Goal: Navigation & Orientation: Find specific page/section

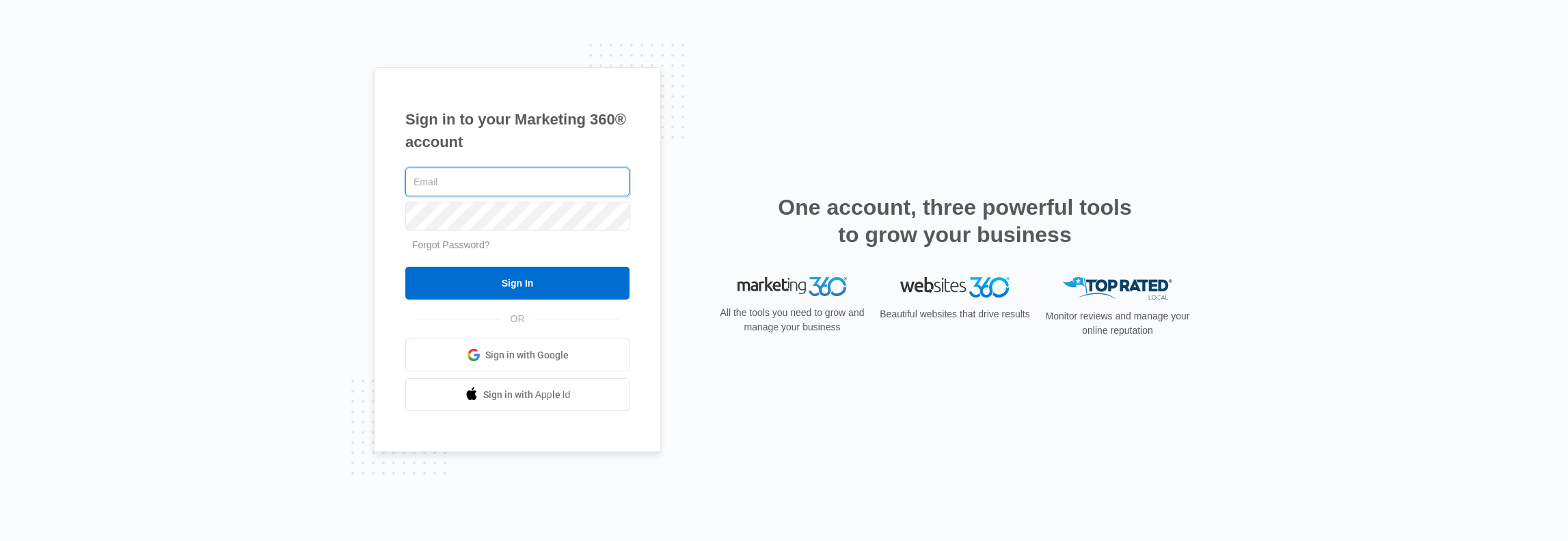
type input "[PERSON_NAME][EMAIL_ADDRESS][PERSON_NAME][DOMAIN_NAME]"
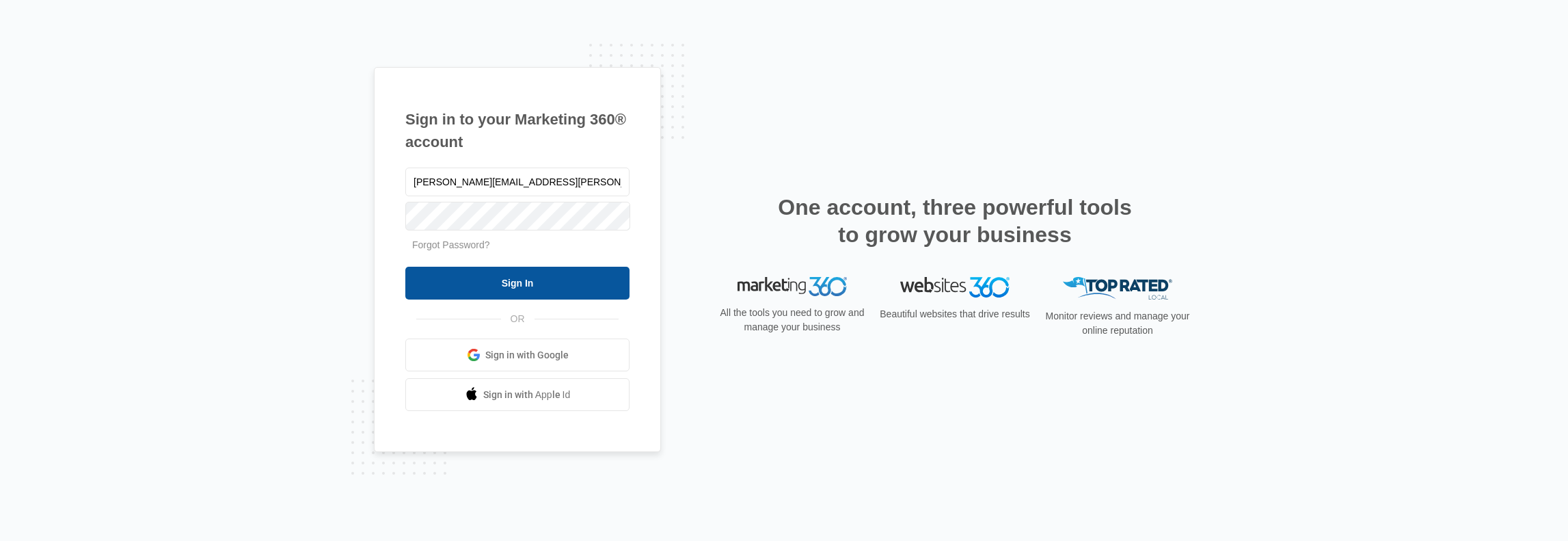
click at [486, 279] on input "Sign In" at bounding box center [517, 283] width 224 height 33
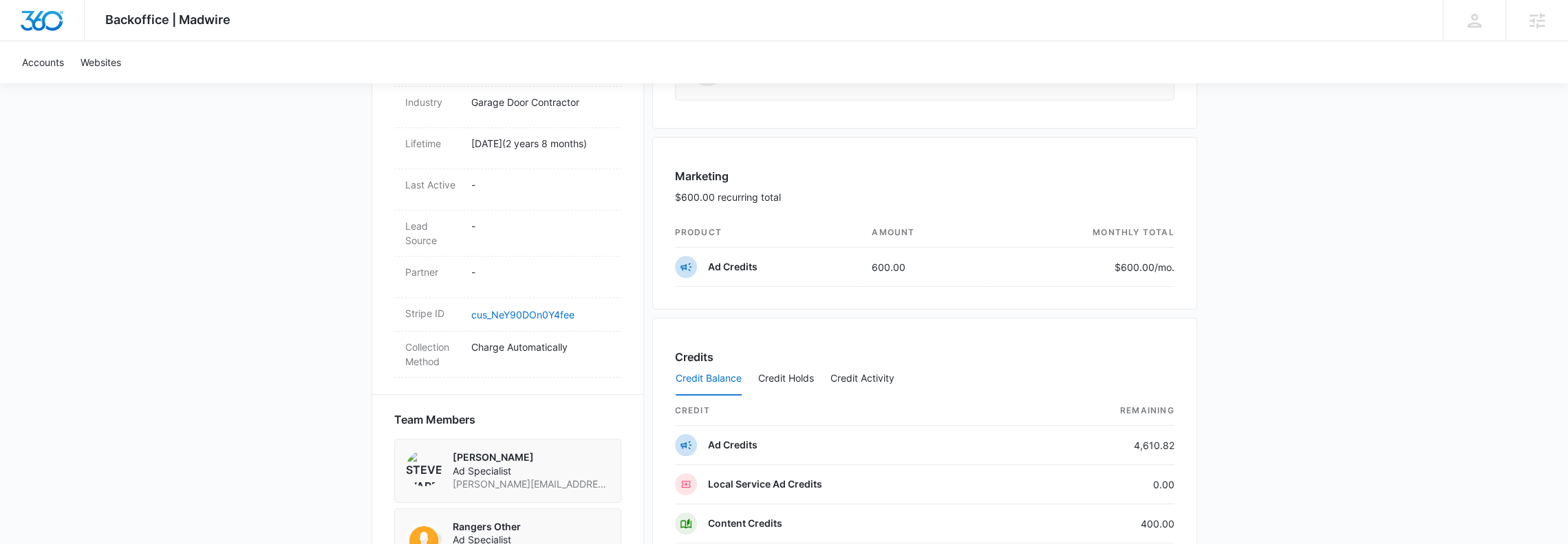
scroll to position [1101, 0]
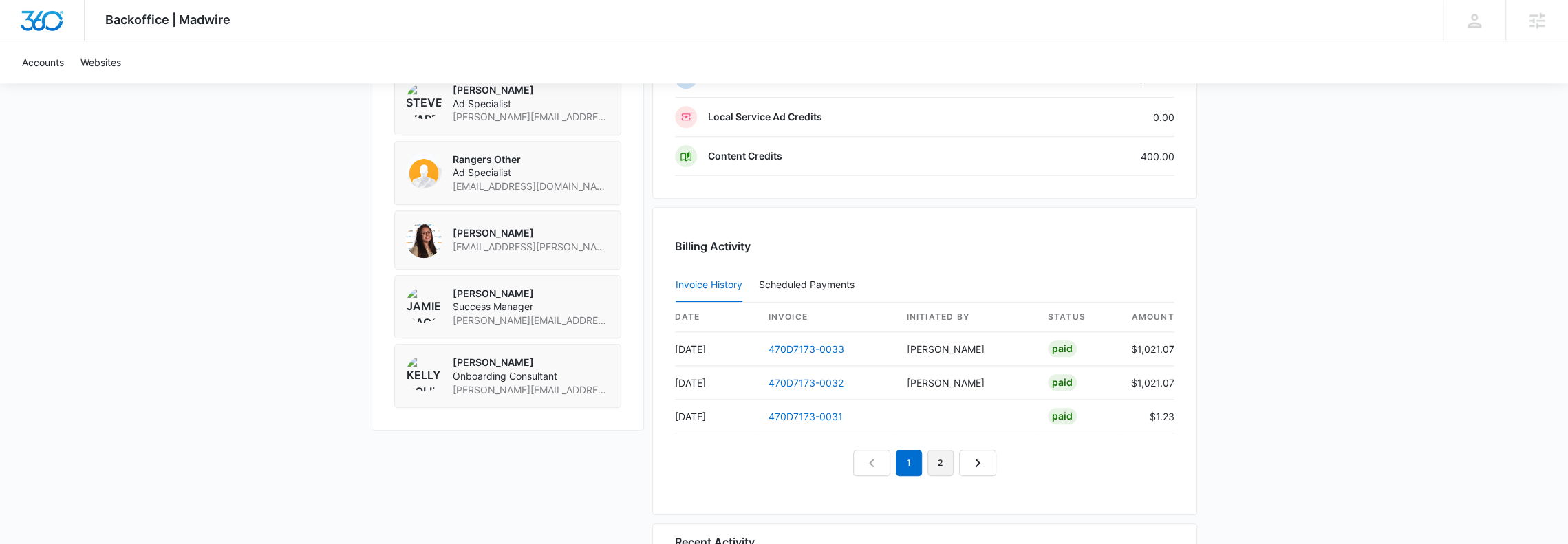
click at [947, 460] on link "2" at bounding box center [940, 464] width 27 height 27
click at [958, 457] on link "3" at bounding box center [957, 464] width 27 height 27
click at [958, 457] on nav "1 2 3 4" at bounding box center [925, 464] width 206 height 27
click at [968, 455] on link "4" at bounding box center [972, 464] width 27 height 27
click at [991, 460] on link "5" at bounding box center [988, 464] width 27 height 27
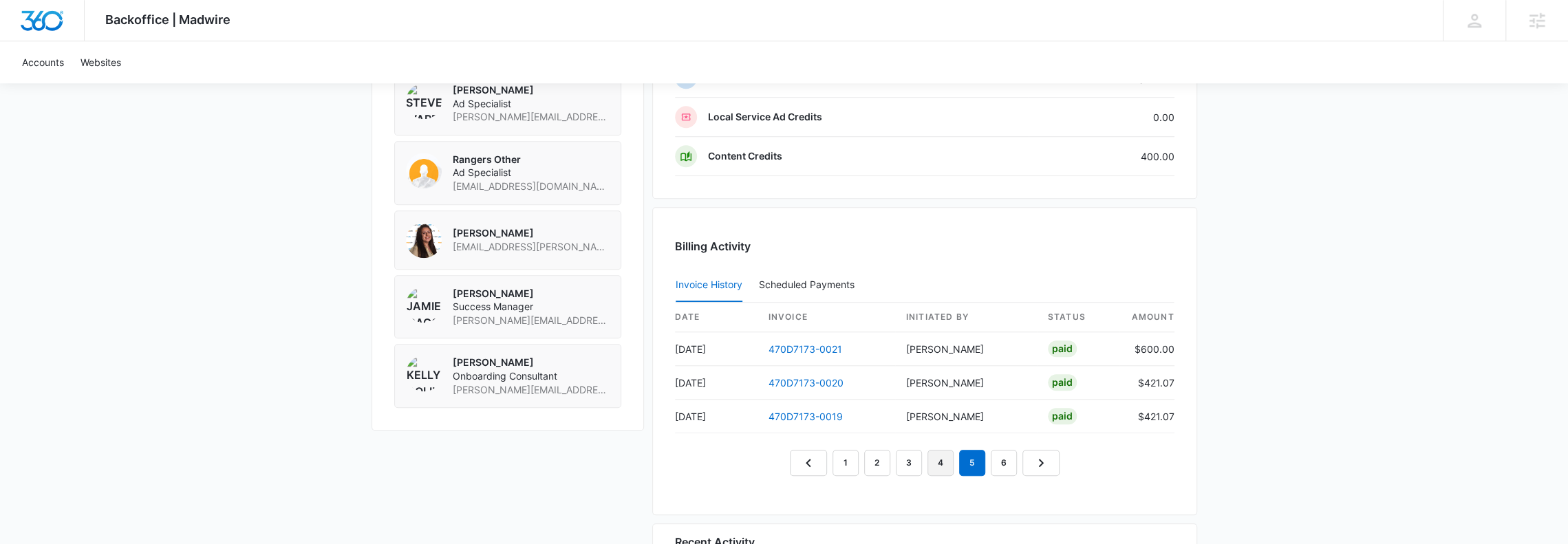
click at [951, 453] on link "4" at bounding box center [940, 464] width 27 height 27
click at [971, 455] on link "5" at bounding box center [972, 464] width 27 height 27
click at [932, 457] on link "4" at bounding box center [940, 464] width 27 height 27
click at [992, 452] on link "6" at bounding box center [1004, 464] width 27 height 27
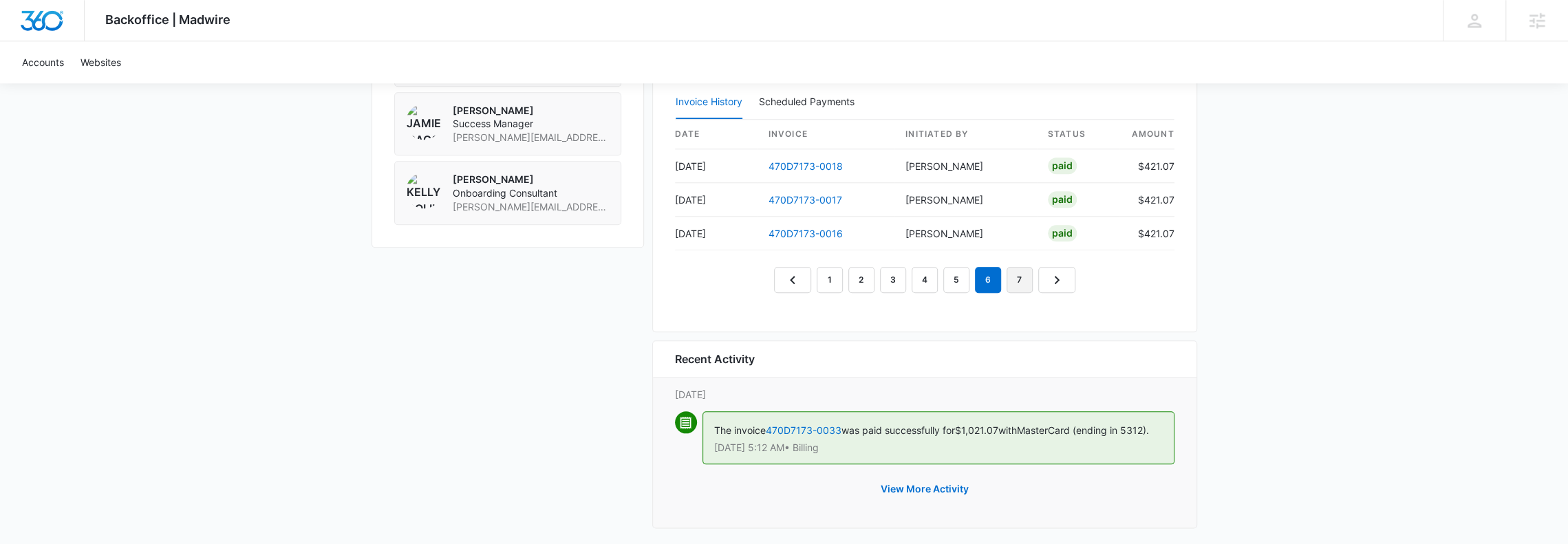
click at [1013, 267] on link "7" at bounding box center [1020, 280] width 27 height 27
click at [1029, 270] on link "8" at bounding box center [1036, 280] width 27 height 27
click at [944, 273] on link "6" at bounding box center [941, 280] width 27 height 27
click at [961, 269] on link "7" at bounding box center [973, 280] width 27 height 27
click at [901, 276] on link "5" at bounding box center [910, 280] width 27 height 27
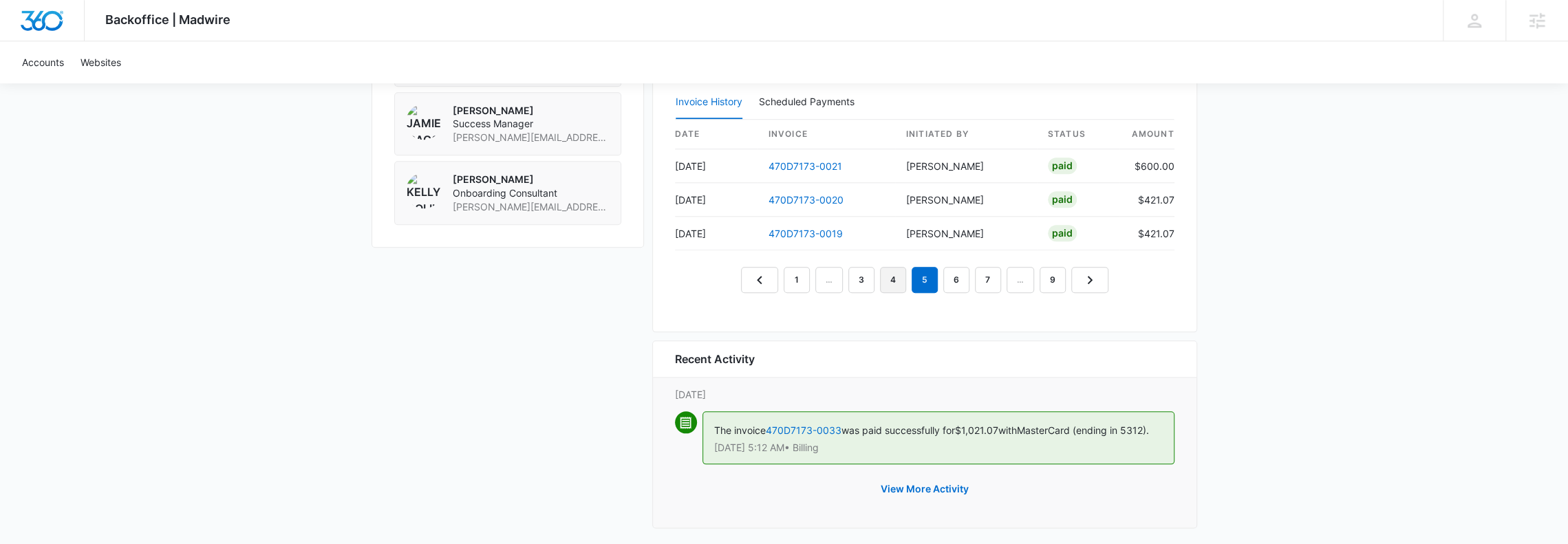
click at [886, 276] on link "4" at bounding box center [894, 280] width 27 height 27
